Goal: Transaction & Acquisition: Purchase product/service

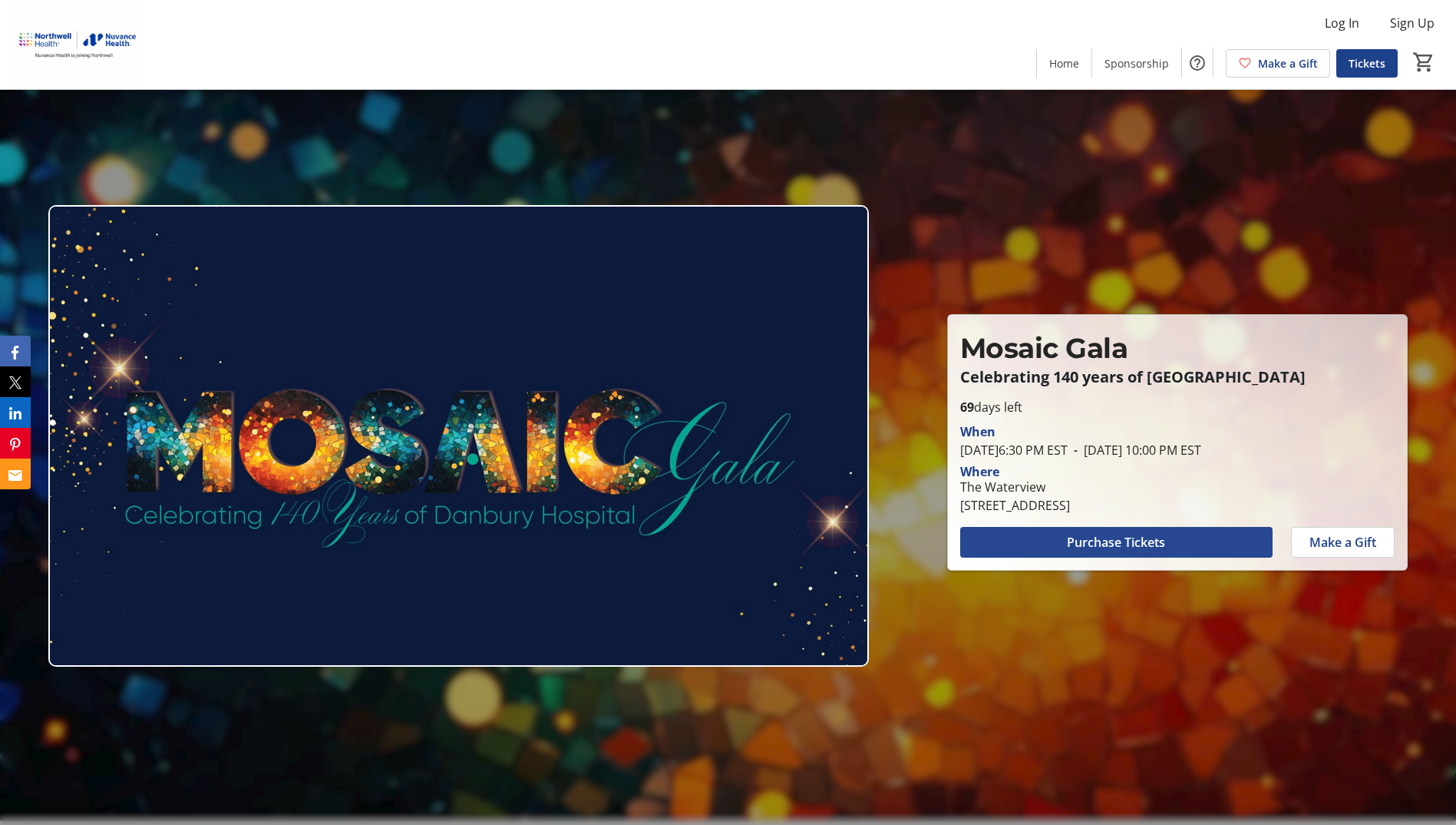
click at [1097, 539] on span "Purchase Tickets" at bounding box center [1117, 542] width 99 height 19
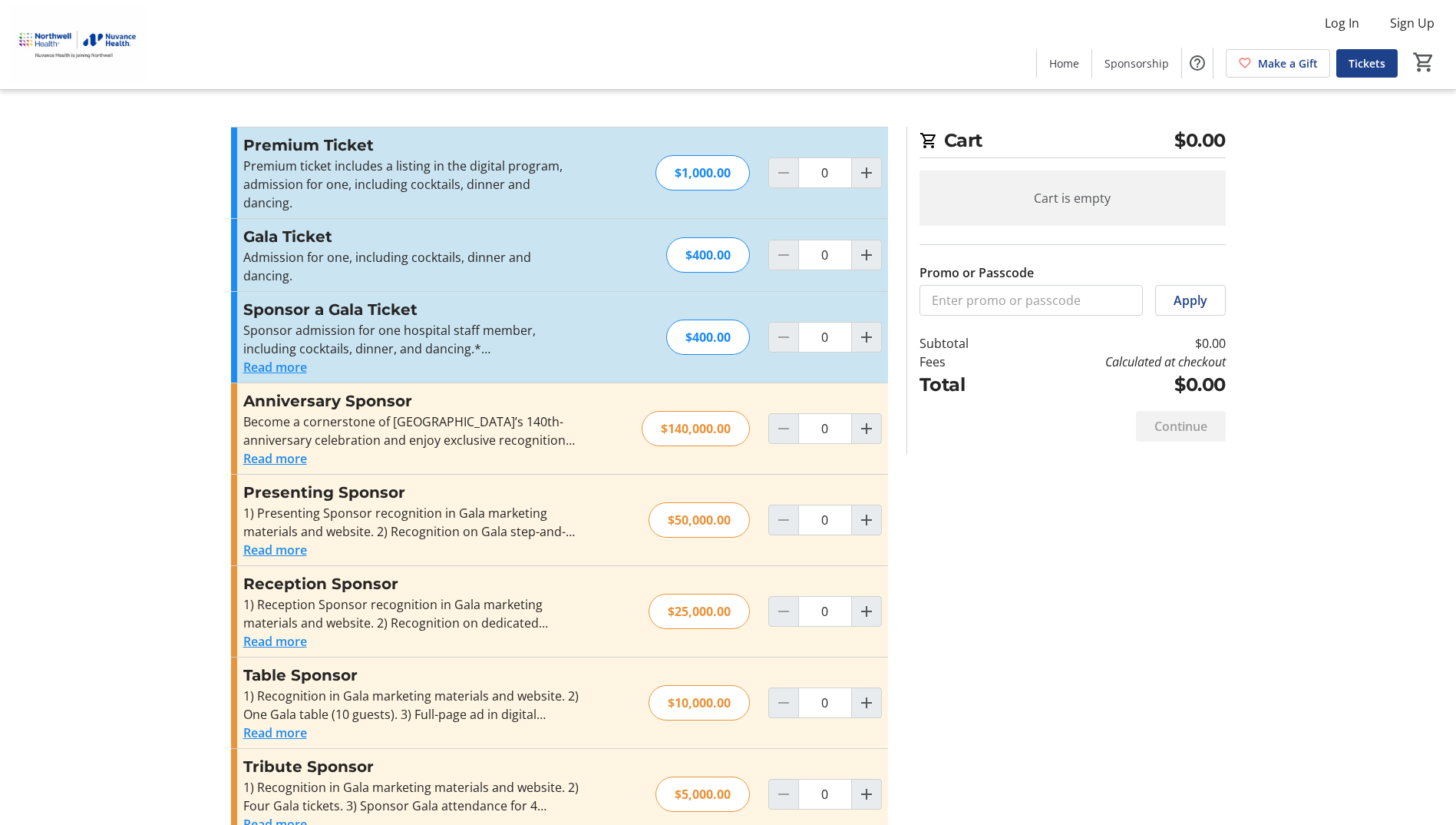
click at [789, 240] on div at bounding box center [783, 255] width 31 height 31
click at [709, 237] on div "$400.00" at bounding box center [707, 255] width 84 height 36
click at [864, 246] on mat-icon "Increment by one" at bounding box center [866, 255] width 19 height 19
type input "1"
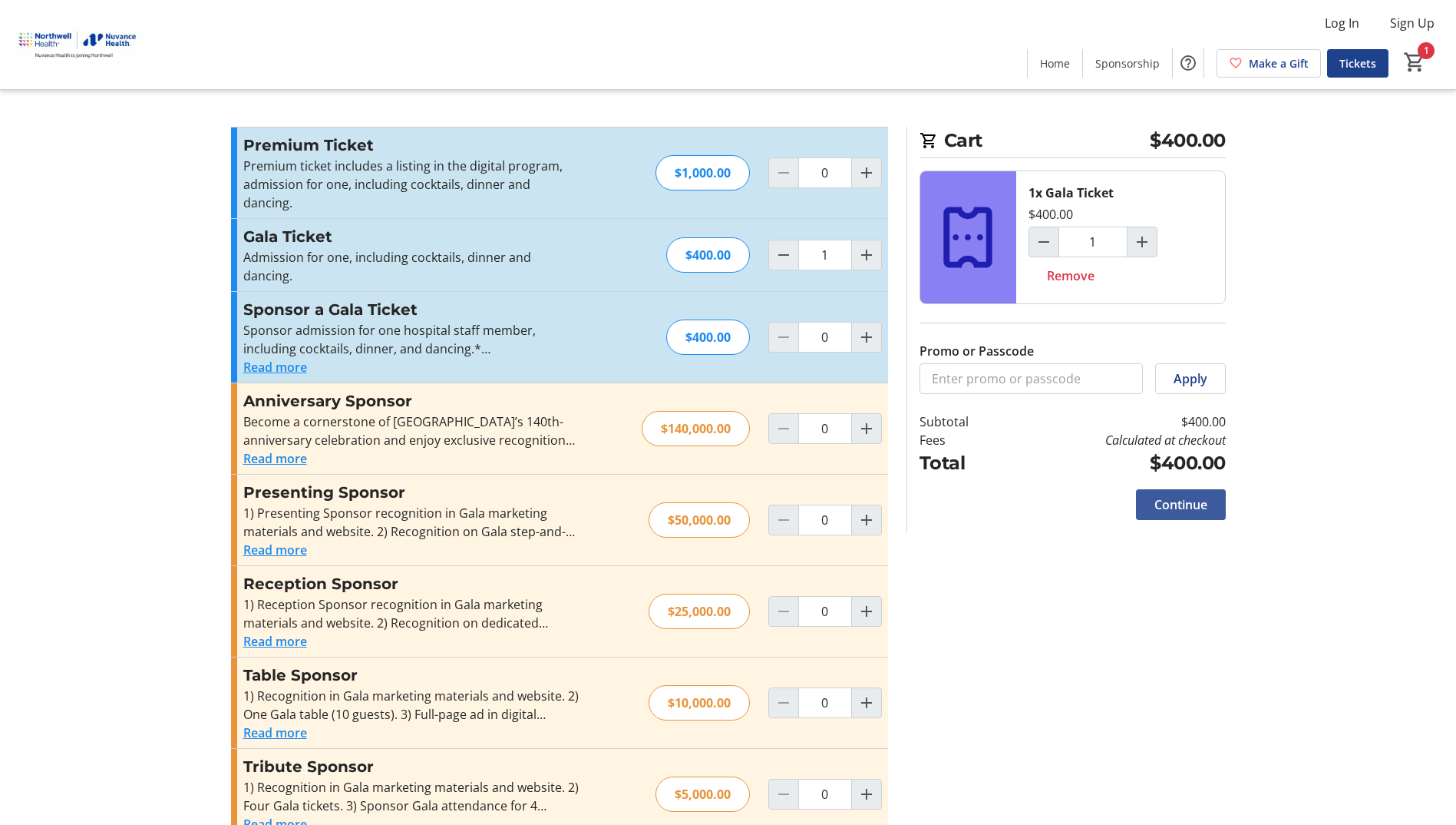
click at [1172, 504] on span "Continue" at bounding box center [1181, 504] width 53 height 19
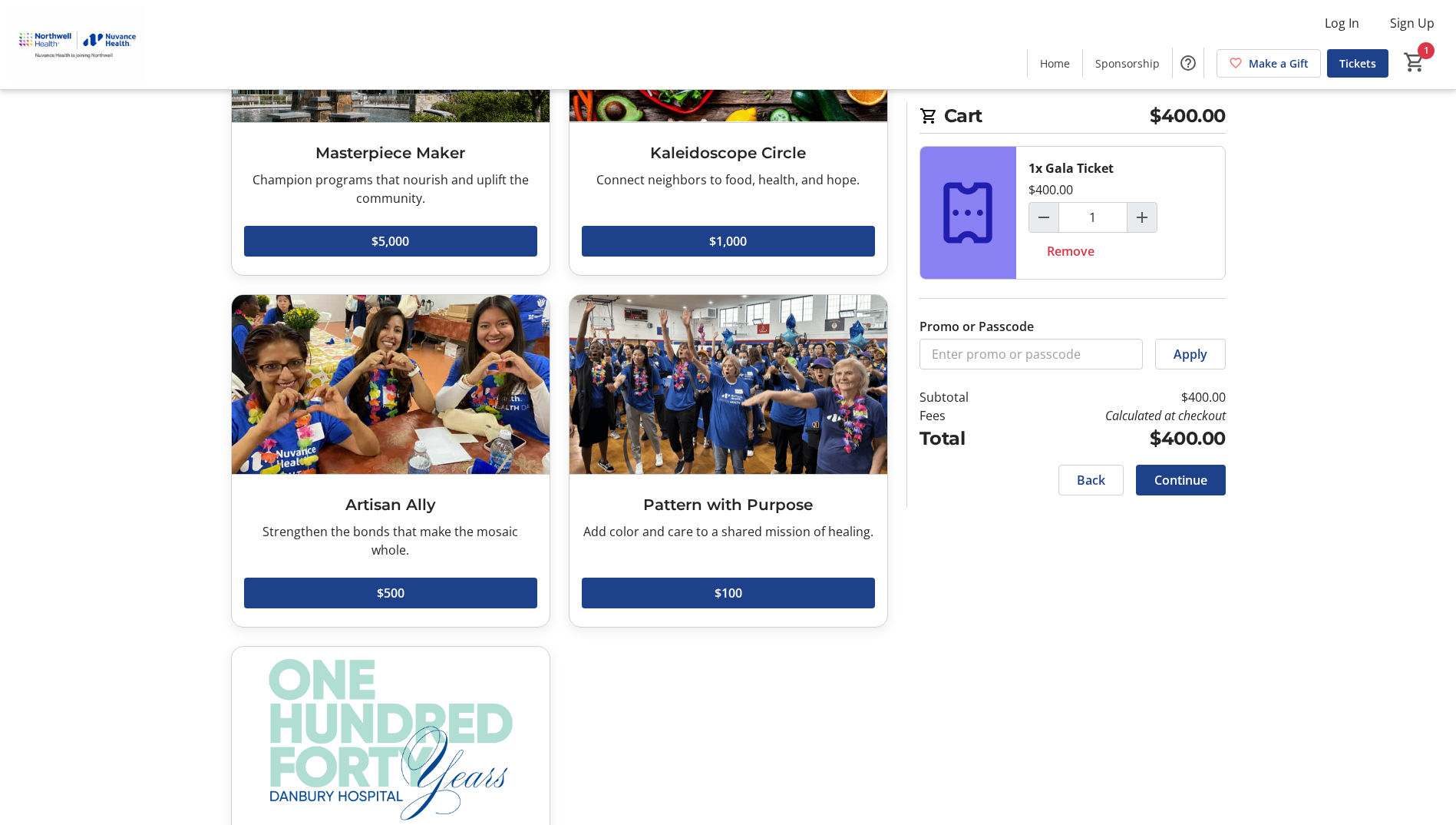
scroll to position [307, 0]
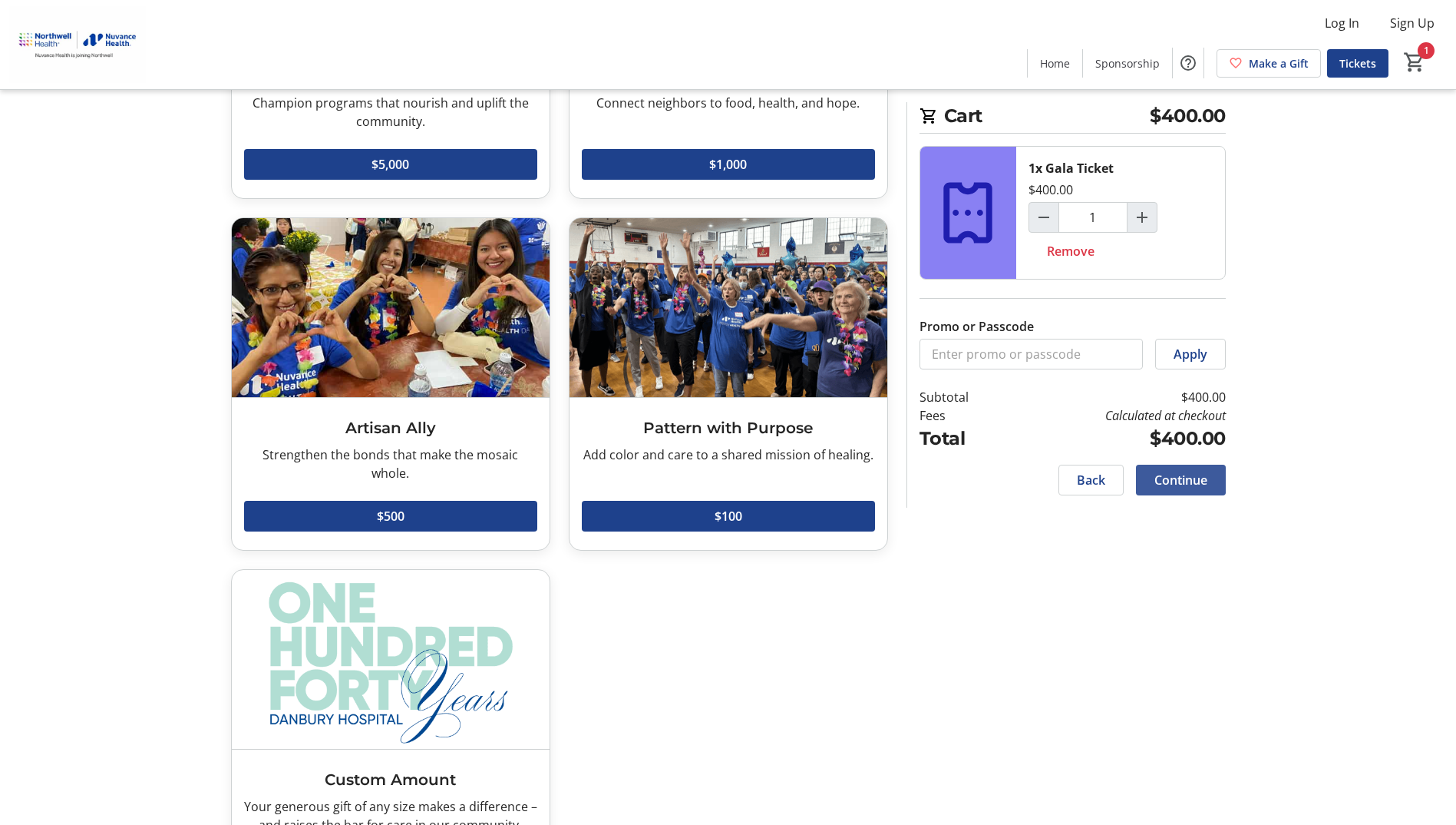
click at [1176, 476] on span "Continue" at bounding box center [1181, 480] width 53 height 19
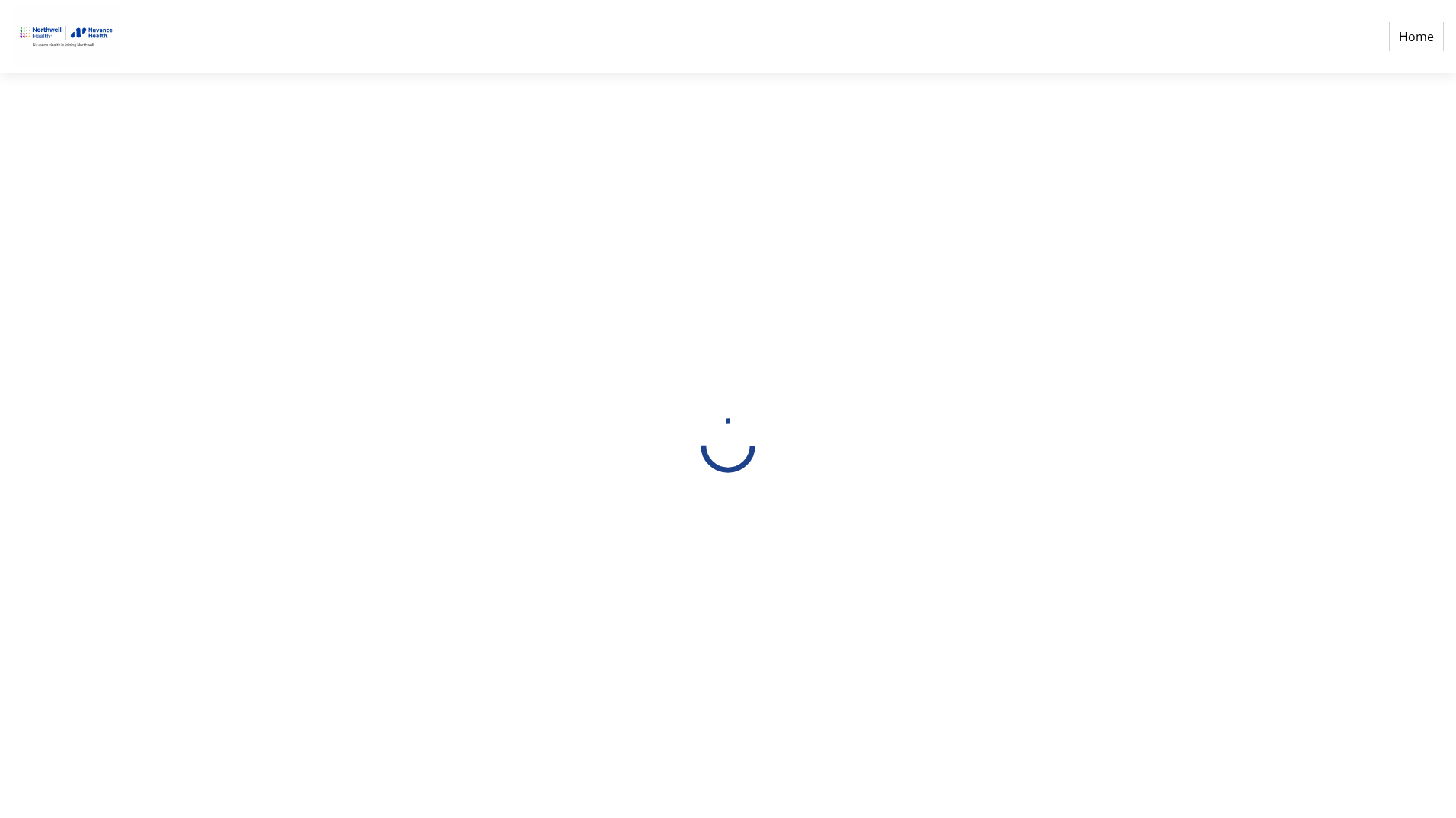
select select "US"
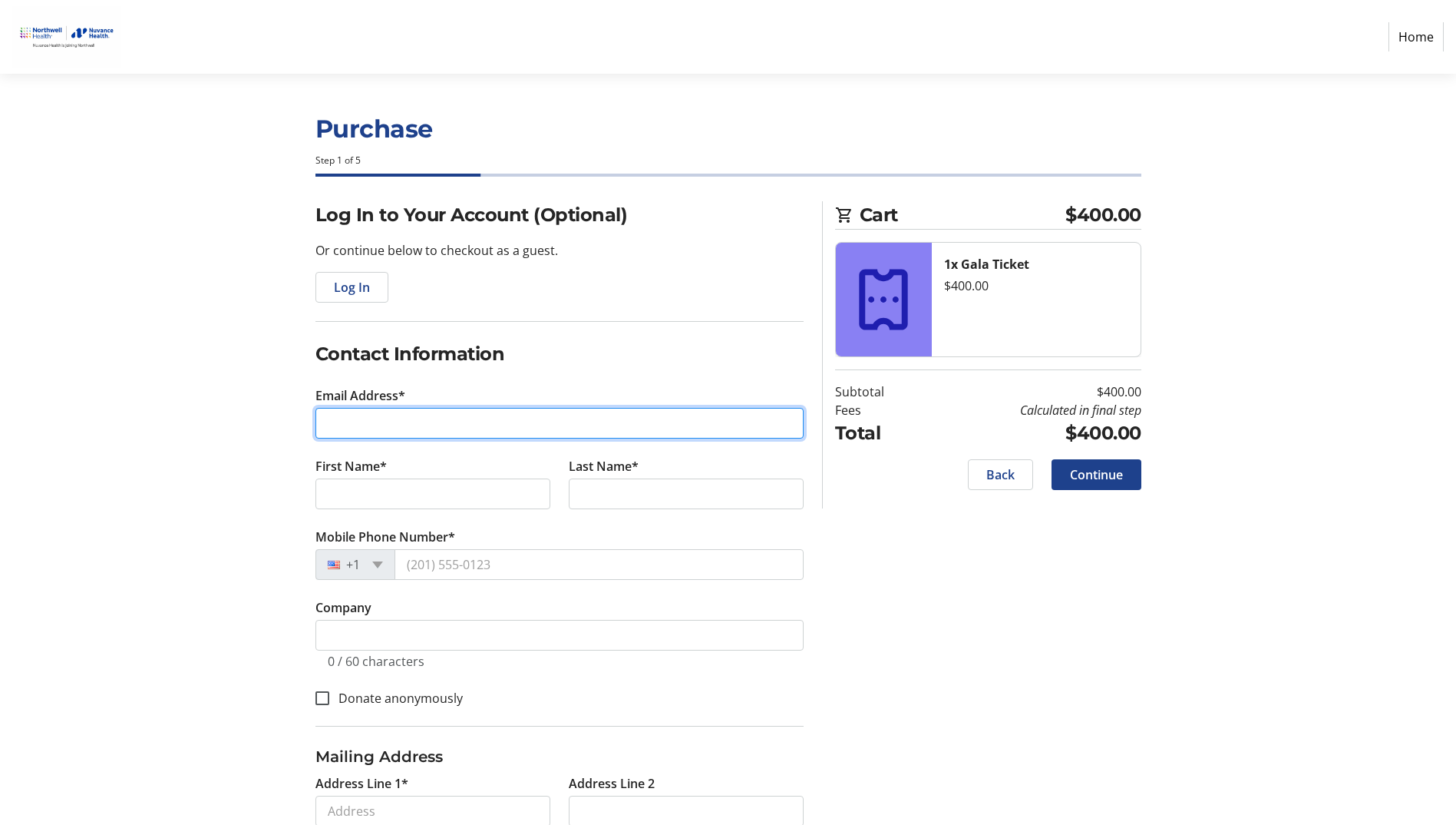
click at [340, 427] on input "Email Address*" at bounding box center [559, 422] width 488 height 31
type input "[PERSON_NAME][EMAIL_ADDRESS][PERSON_NAME][DOMAIN_NAME]"
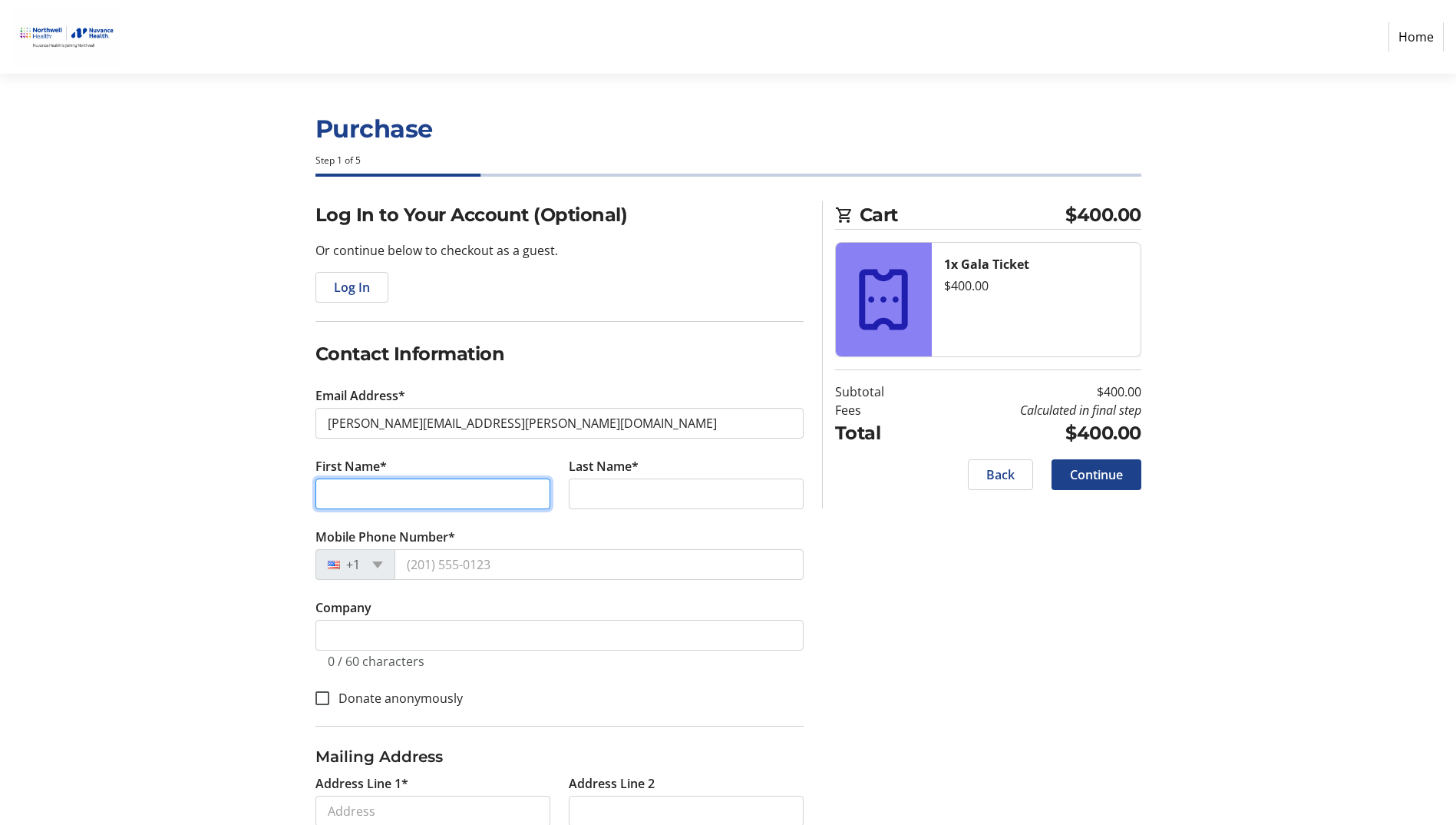
click at [343, 488] on input "First Name*" at bounding box center [433, 493] width 235 height 31
type input "[PERSON_NAME]"
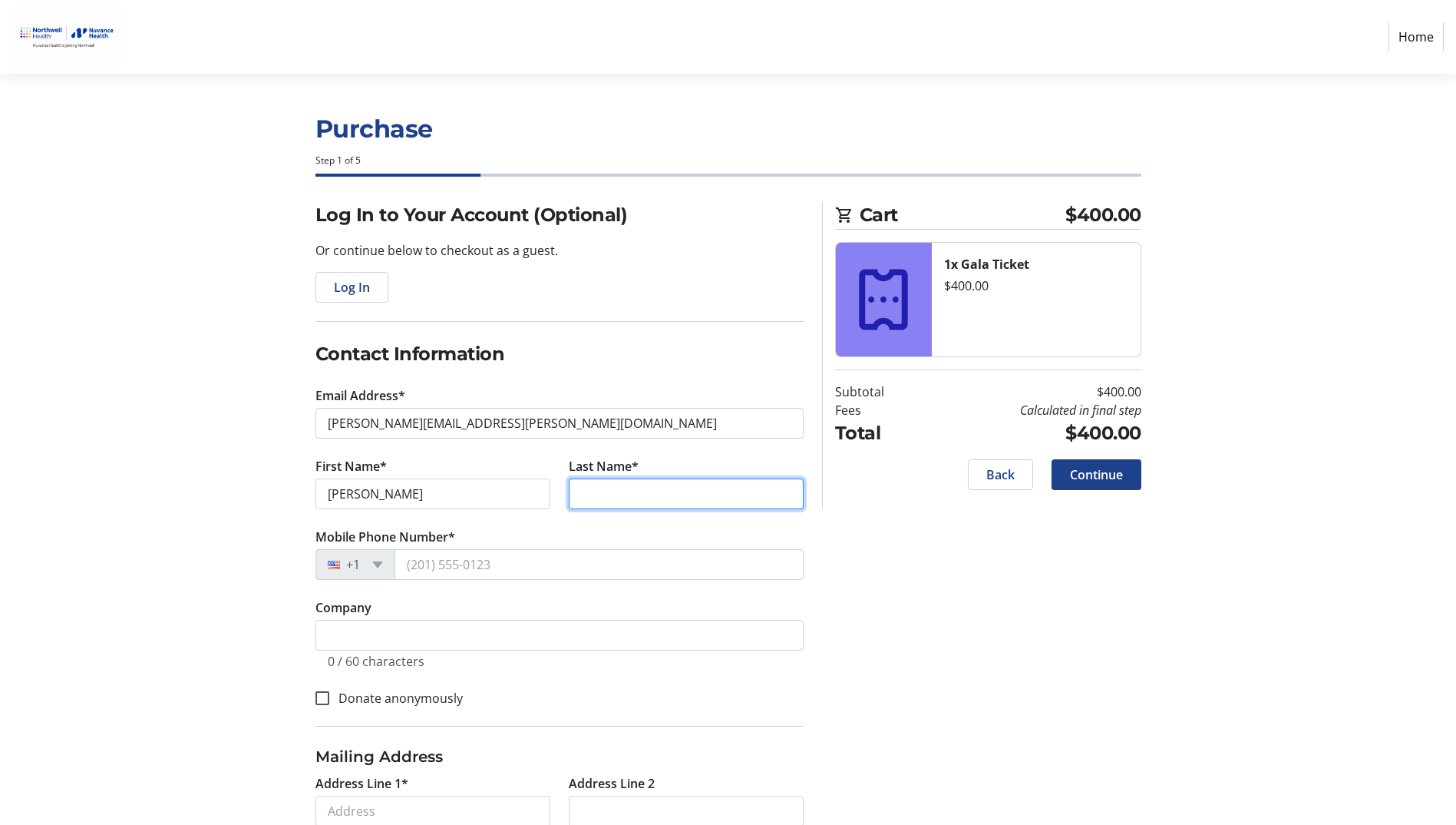
click at [611, 493] on input "Last Name*" at bounding box center [687, 493] width 235 height 31
type input "Bergmans"
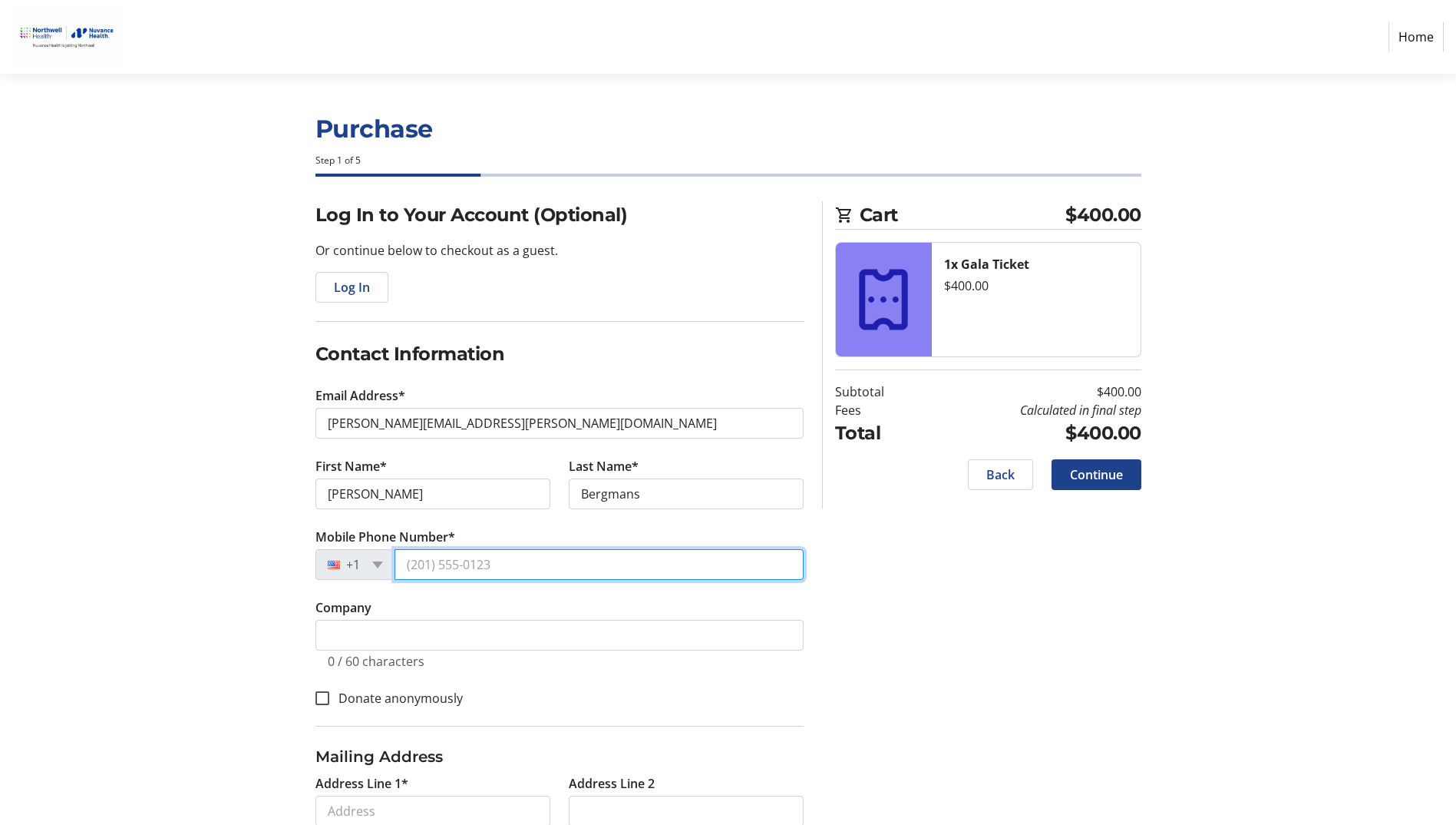
click at [496, 562] on input "Mobile Phone Number*" at bounding box center [599, 563] width 409 height 31
type input "[PHONE_NUMBER]"
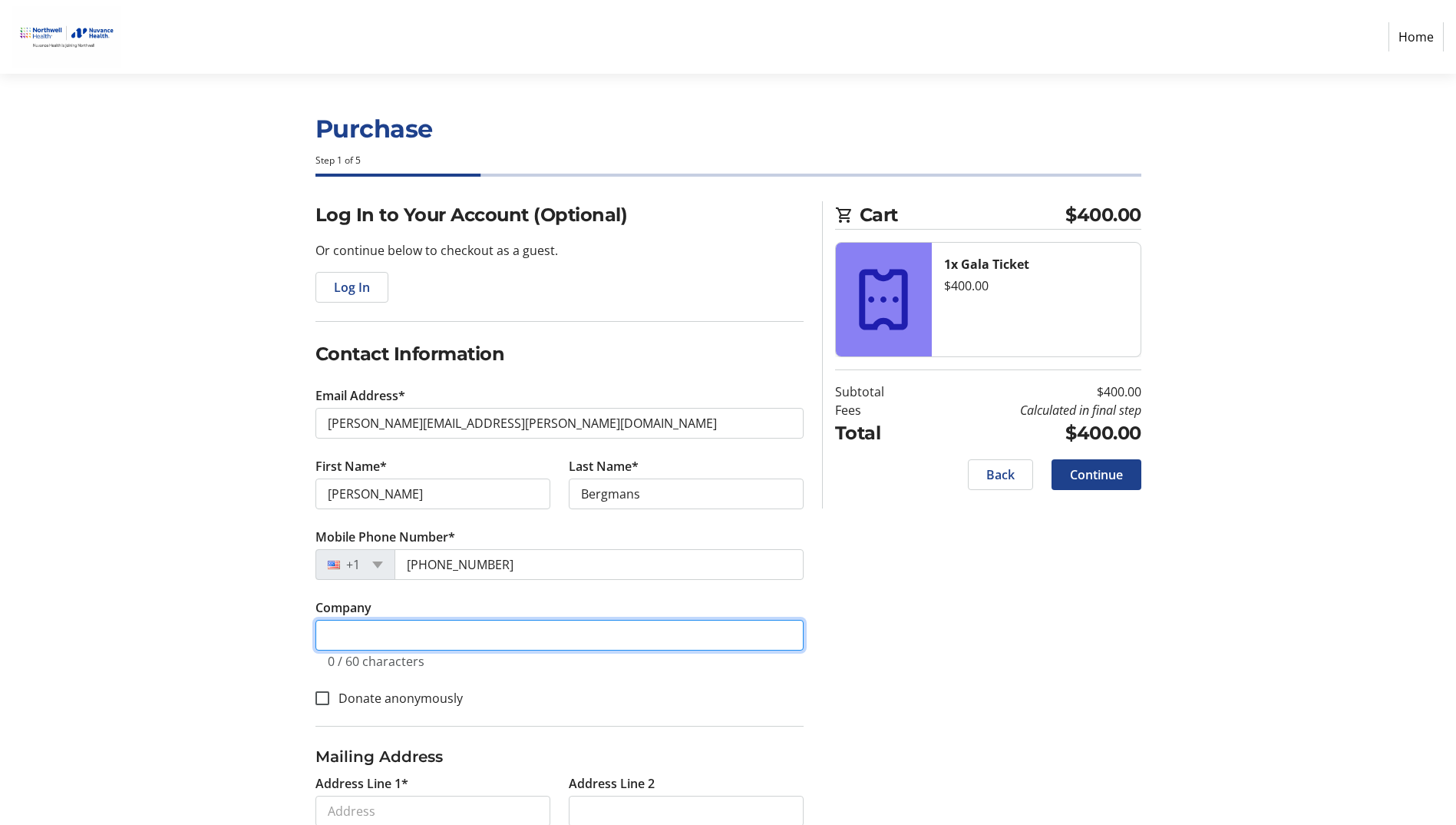
click at [368, 629] on input "Company" at bounding box center [559, 635] width 488 height 31
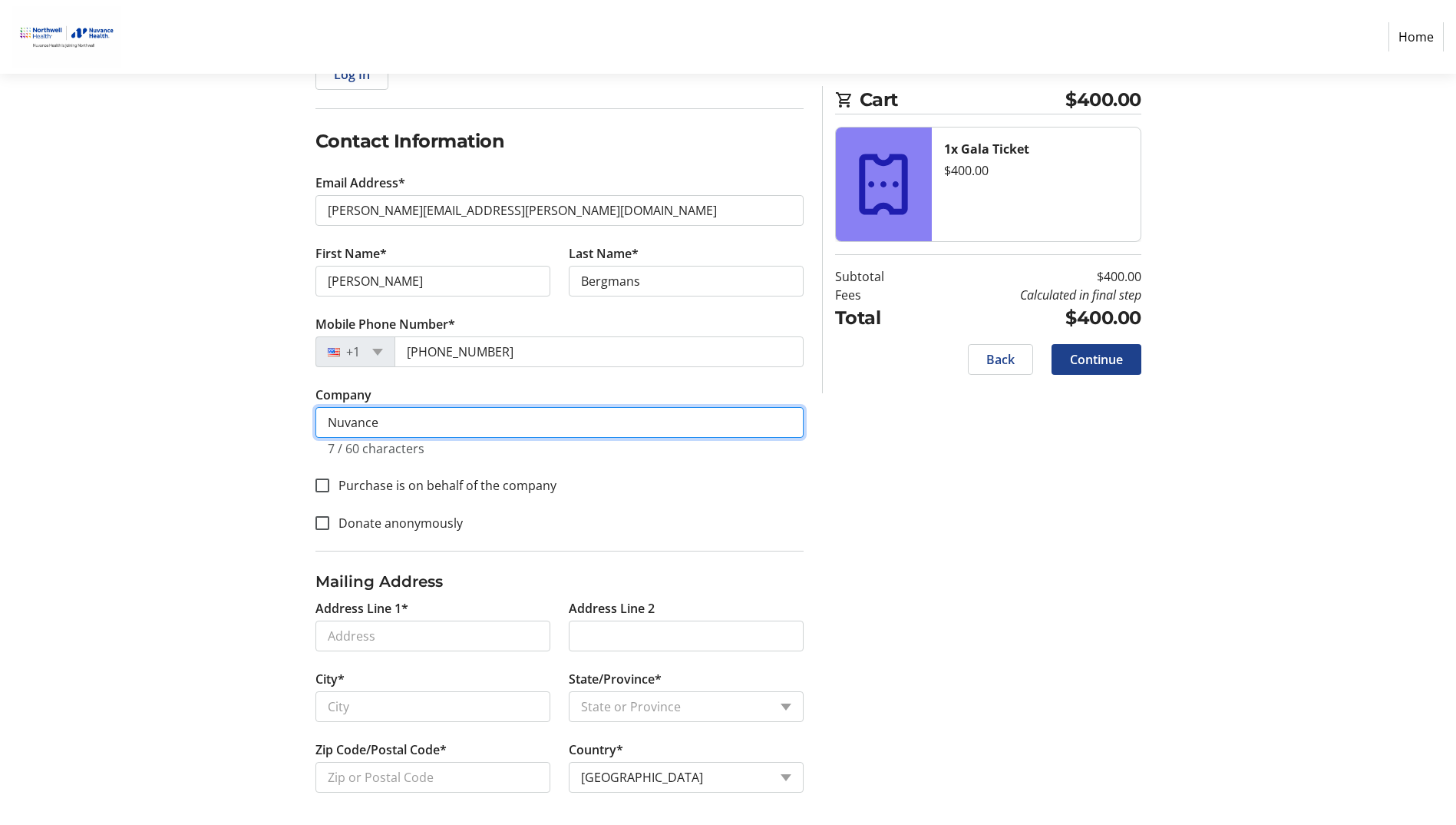
scroll to position [217, 0]
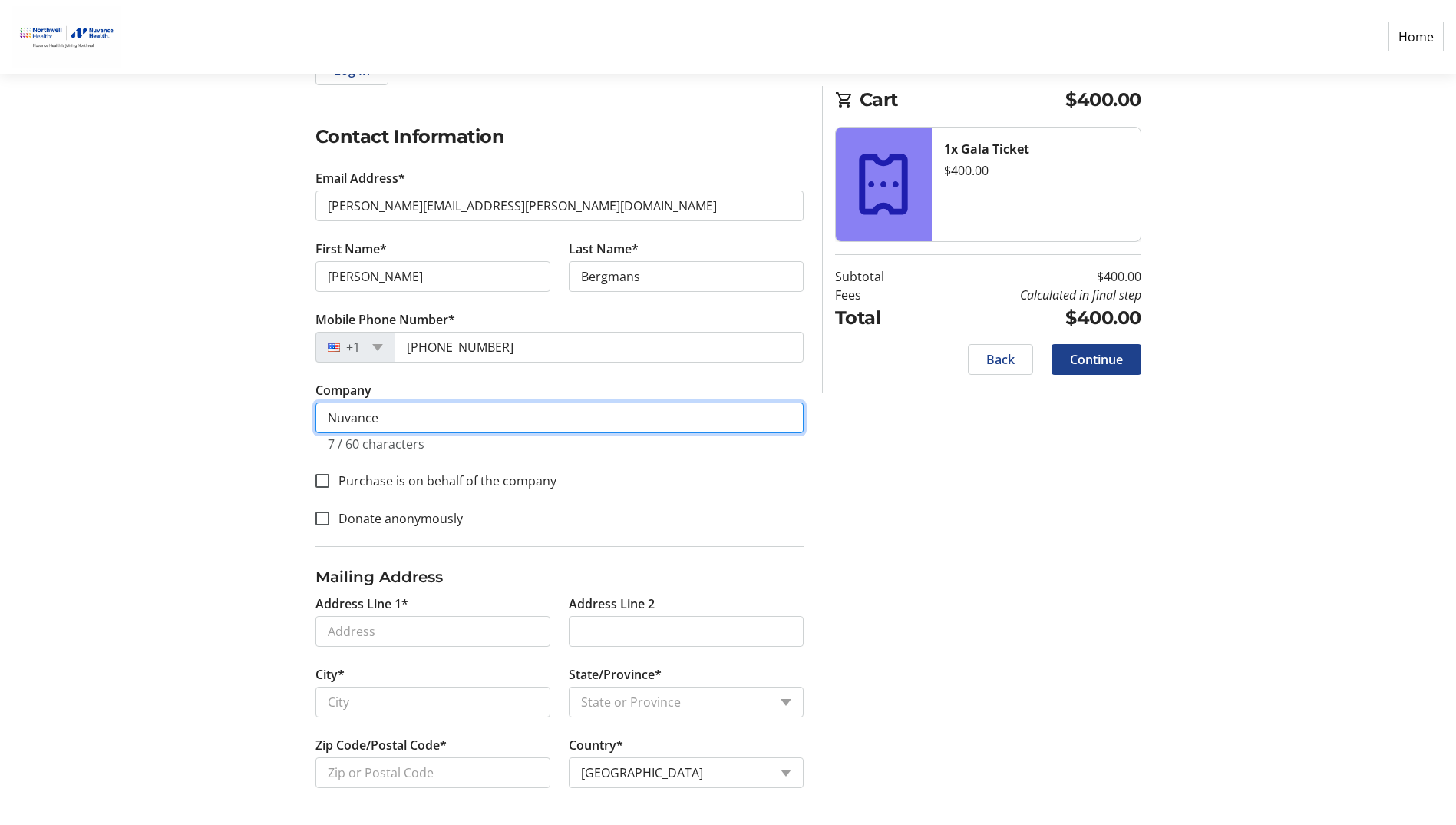
type input "Nuvance"
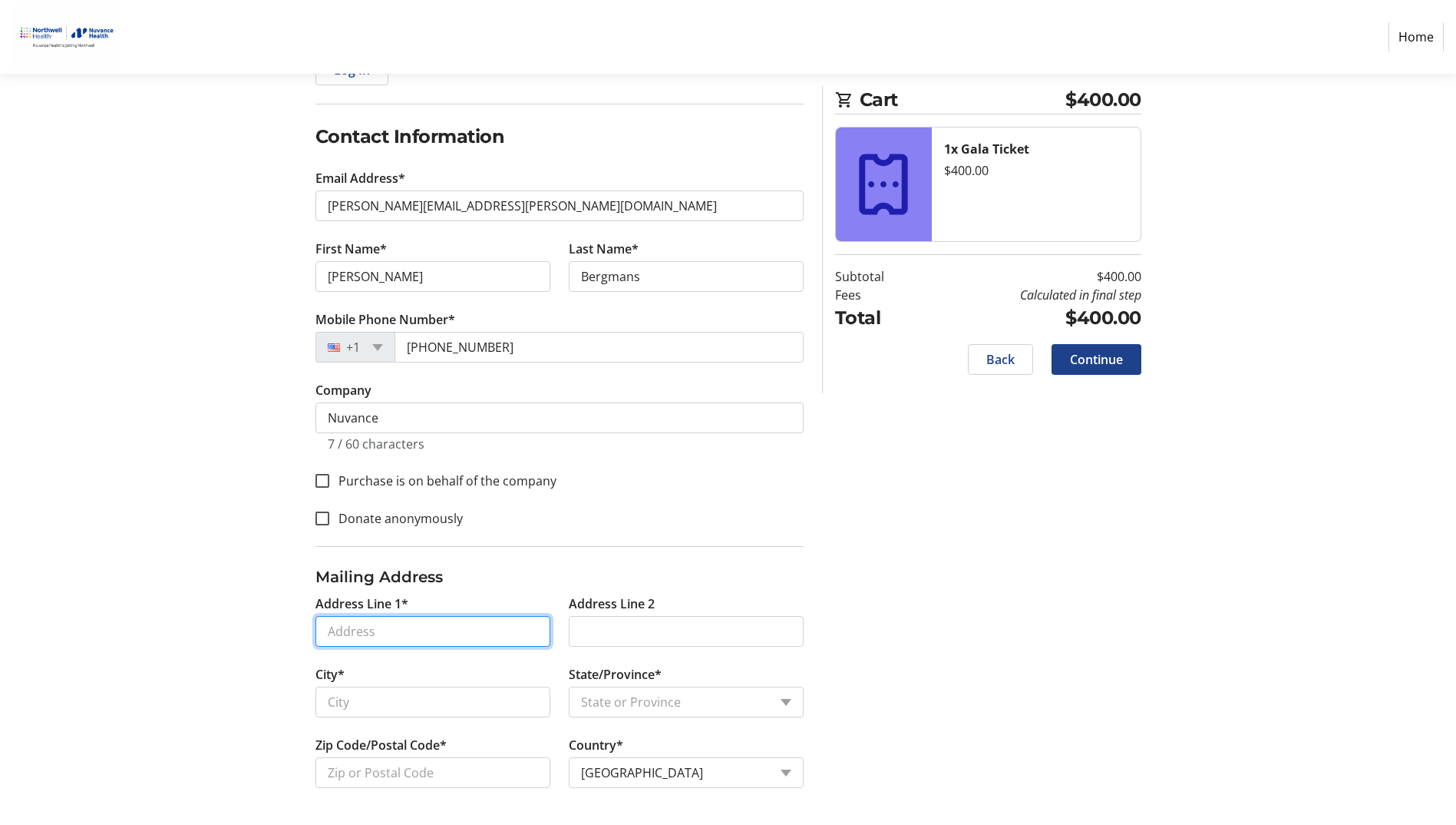
click at [340, 629] on input "Address Line 1*" at bounding box center [433, 631] width 235 height 31
type input "[STREET_ADDRESS]"
type input "New Canaan"
select select "CT"
type input "06840"
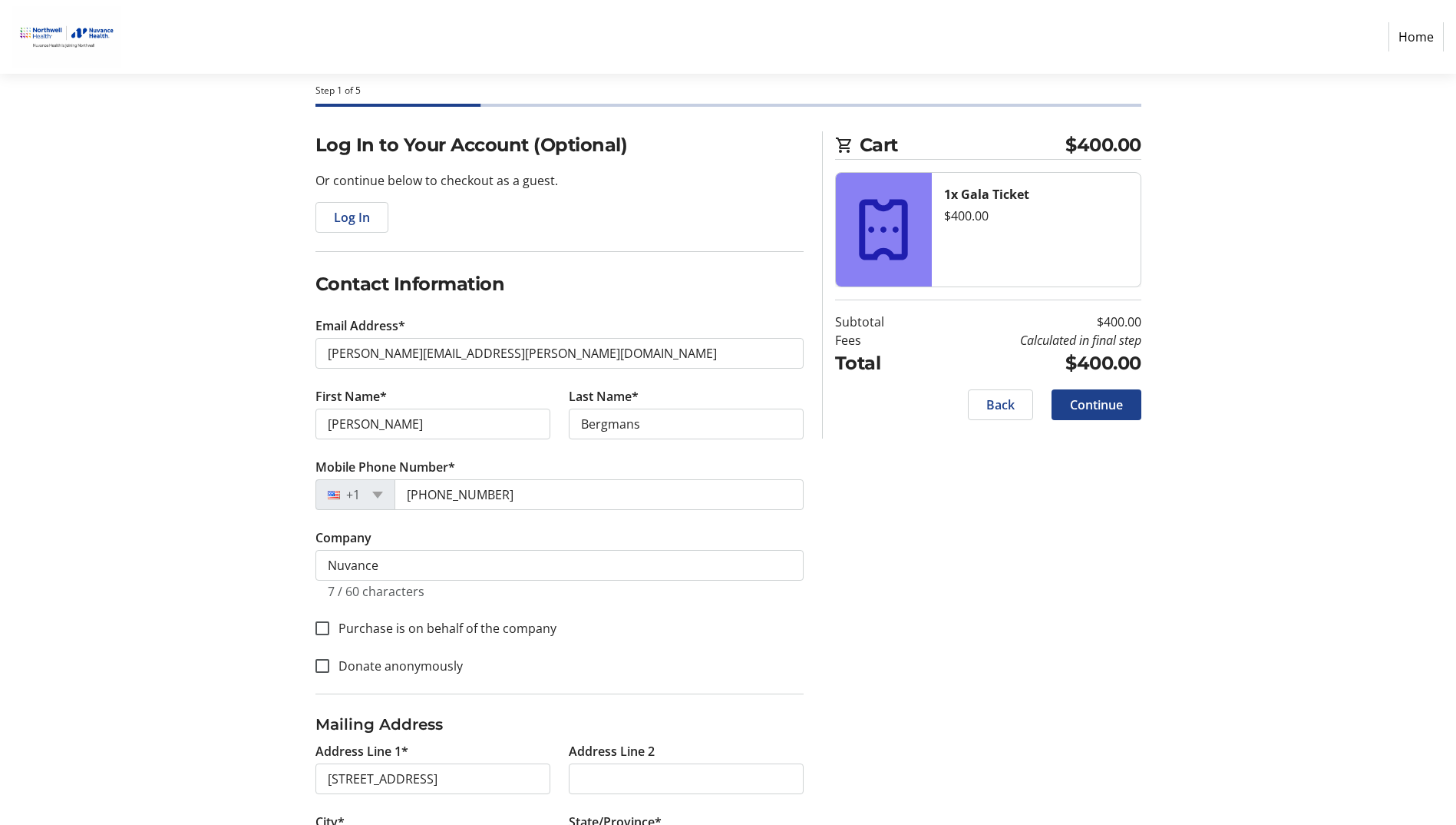
scroll to position [64, 0]
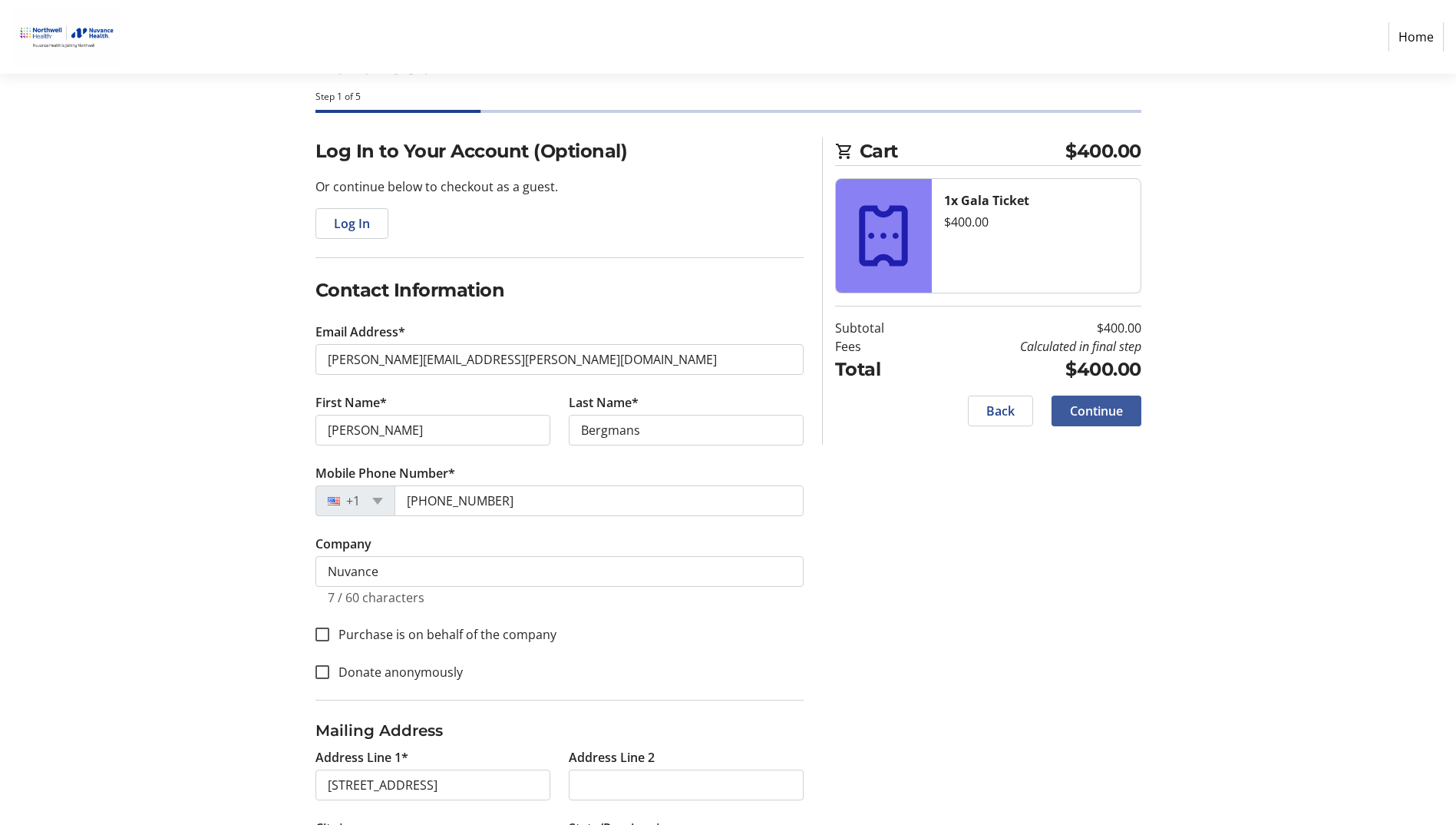
click at [1091, 413] on span "Continue" at bounding box center [1097, 411] width 53 height 19
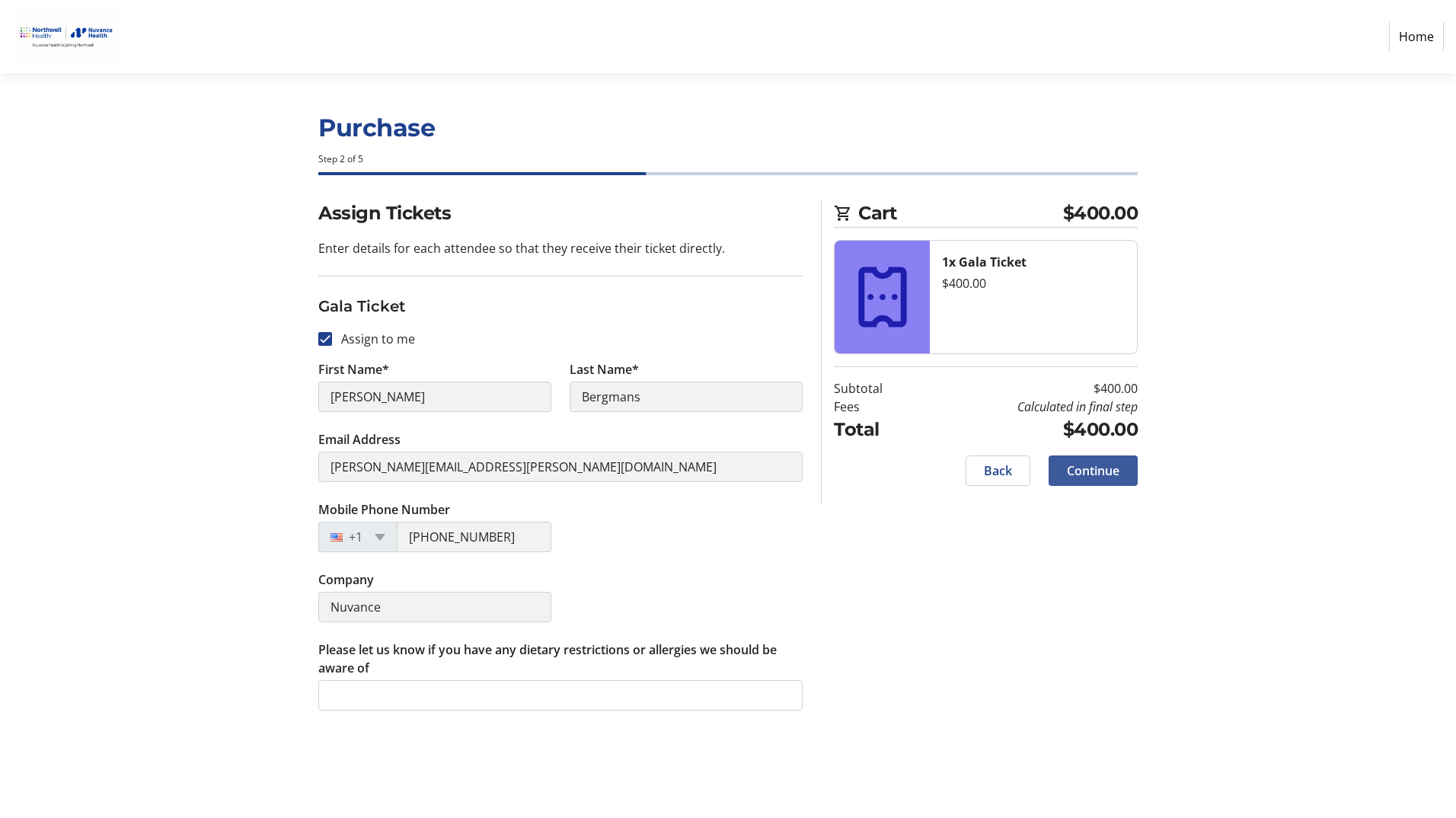
click at [1080, 467] on span "Continue" at bounding box center [1093, 471] width 53 height 19
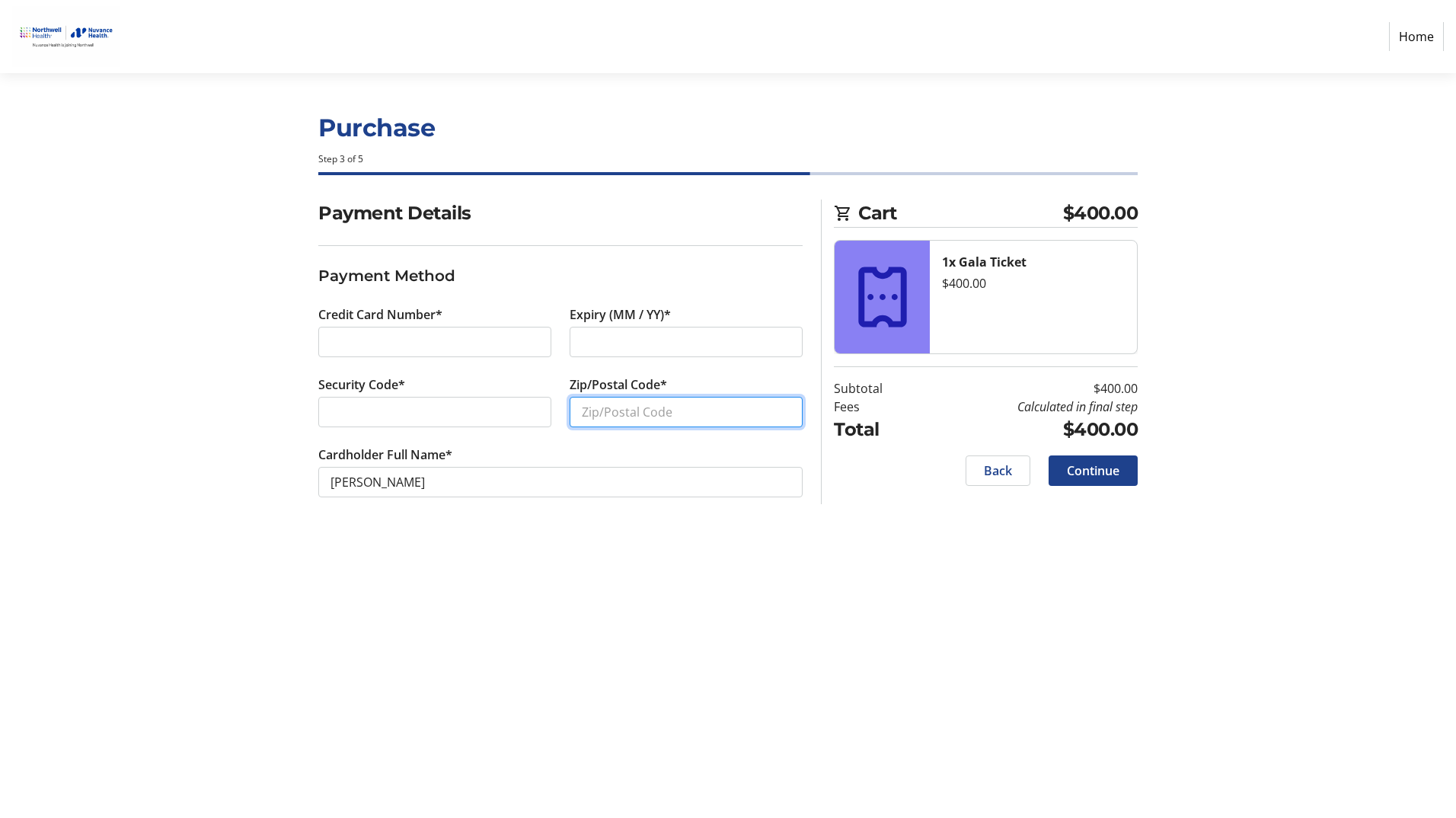
click at [603, 406] on input "Zip/Postal Code*" at bounding box center [686, 411] width 233 height 30
type input "06840"
click at [1103, 469] on span "Continue" at bounding box center [1093, 471] width 53 height 19
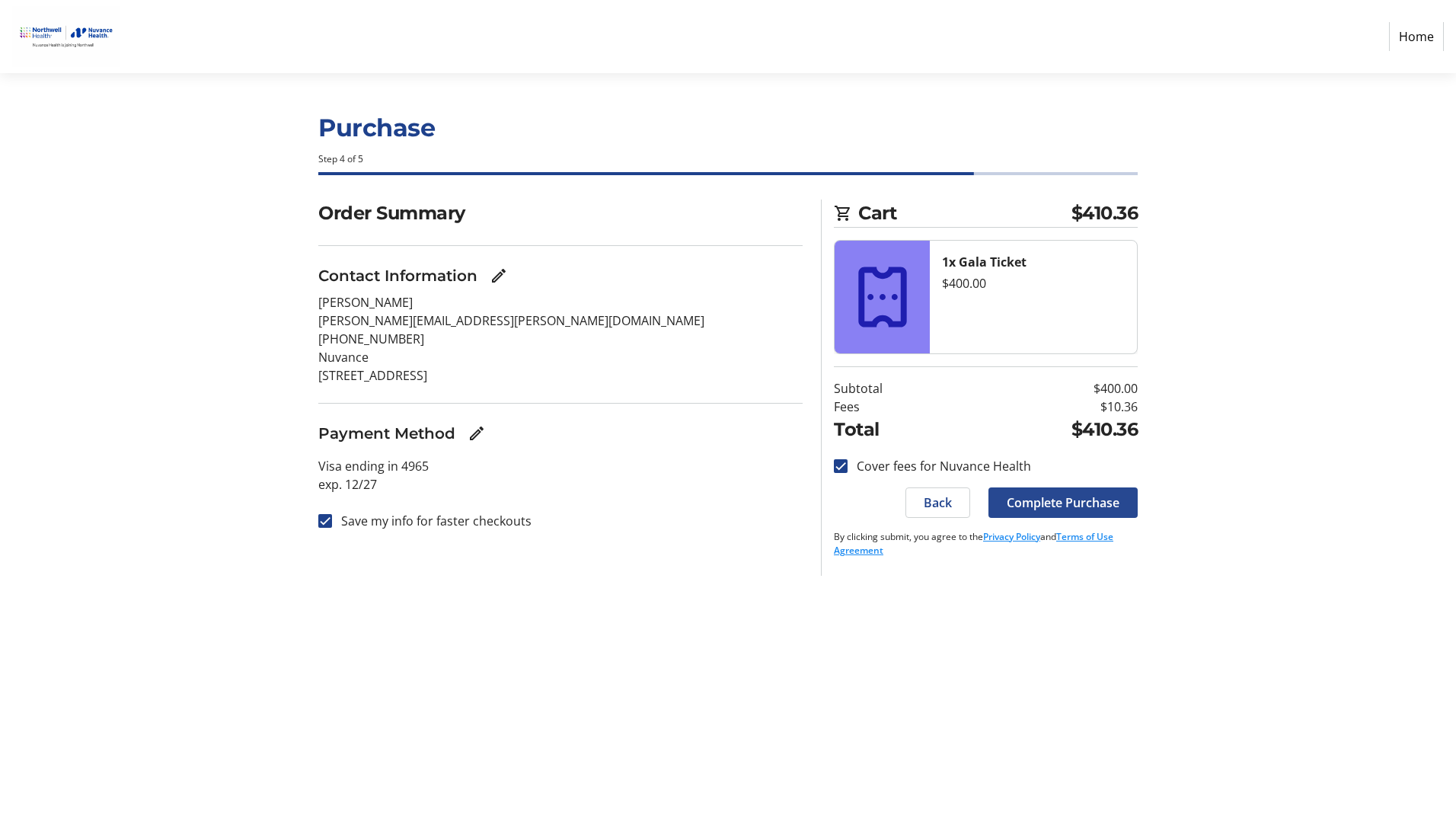
click at [1097, 498] on span "Complete Purchase" at bounding box center [1063, 502] width 113 height 19
